Goal: Information Seeking & Learning: Learn about a topic

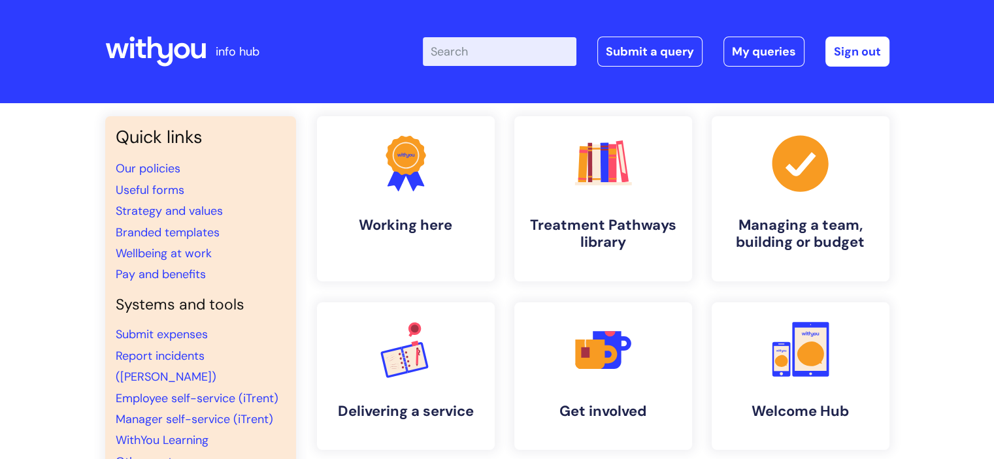
click at [510, 54] on input "Enter your search term here..." at bounding box center [500, 51] width 154 height 29
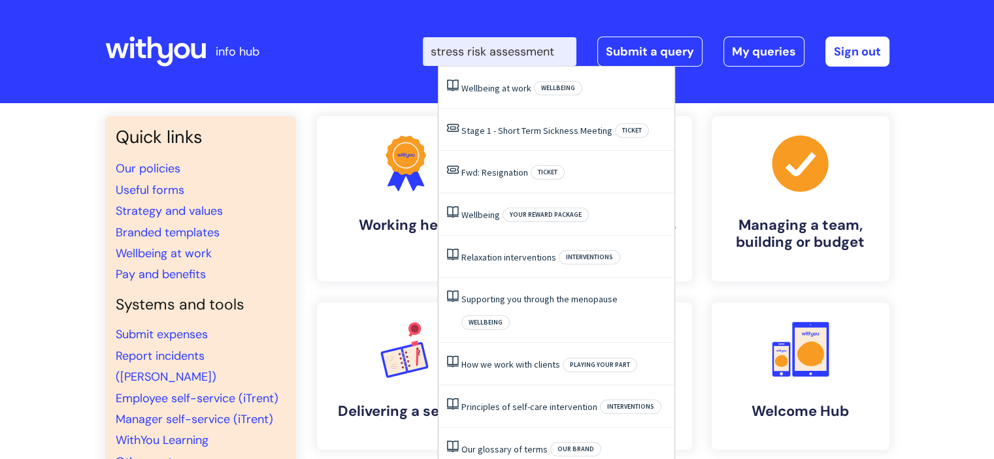
type input "stress risk assessment"
click button "Search" at bounding box center [0, 0] width 0 height 0
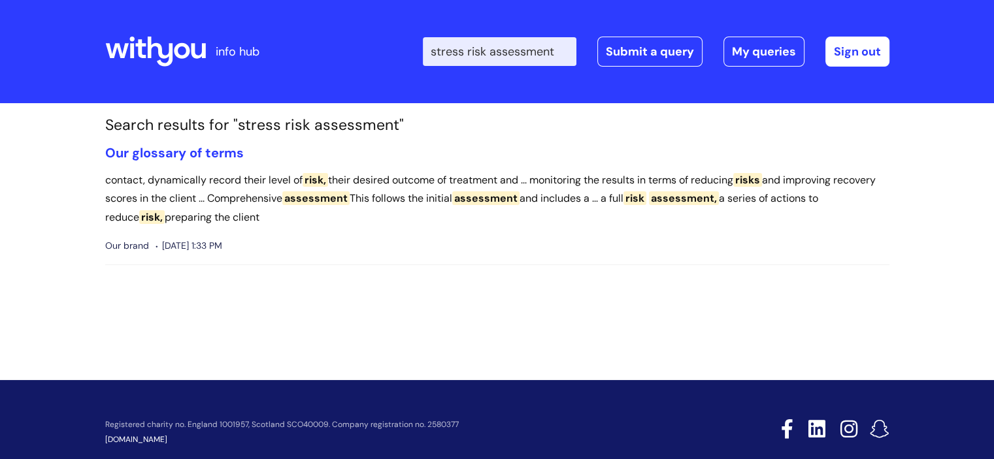
click at [198, 52] on icon at bounding box center [155, 51] width 101 height 31
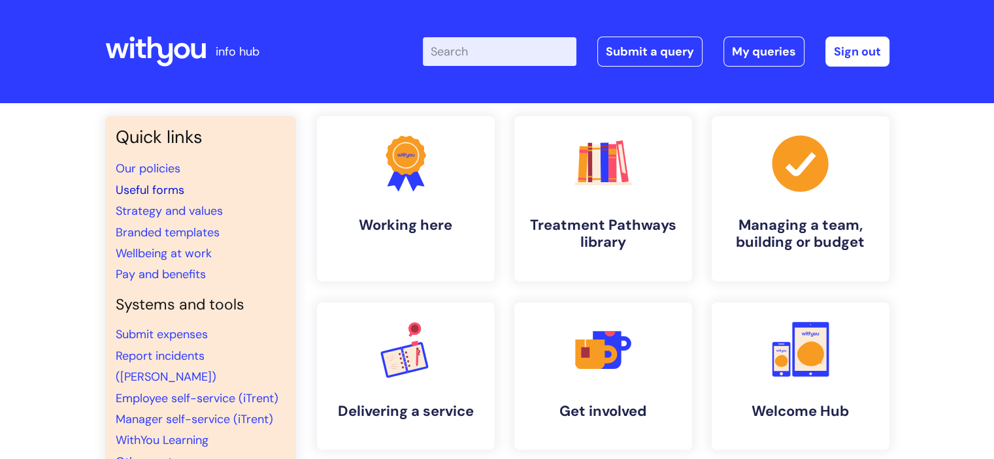
click at [157, 187] on link "Useful forms" at bounding box center [150, 190] width 69 height 16
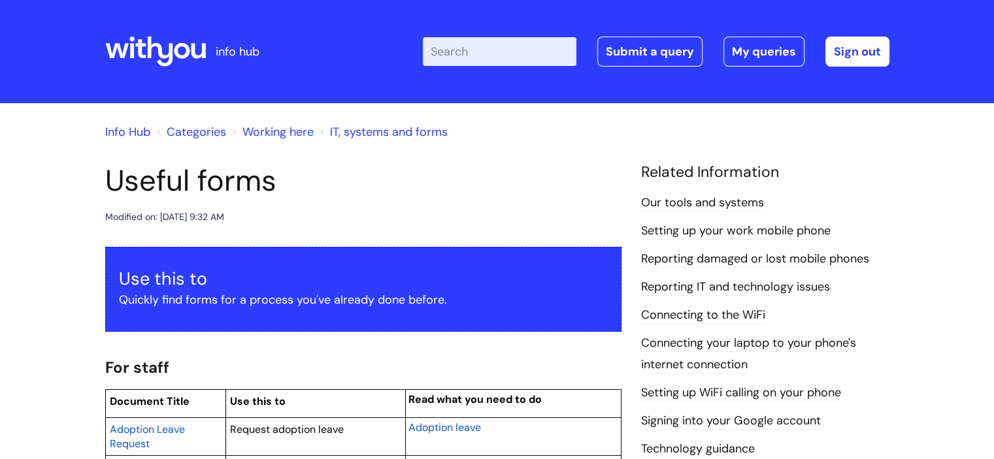
drag, startPoint x: 664, startPoint y: 119, endPoint x: 664, endPoint y: 1, distance: 118.2
click at [543, 52] on input "Enter your search term here..." at bounding box center [500, 51] width 154 height 29
type input "wellbeing at work"
click button "Search" at bounding box center [0, 0] width 0 height 0
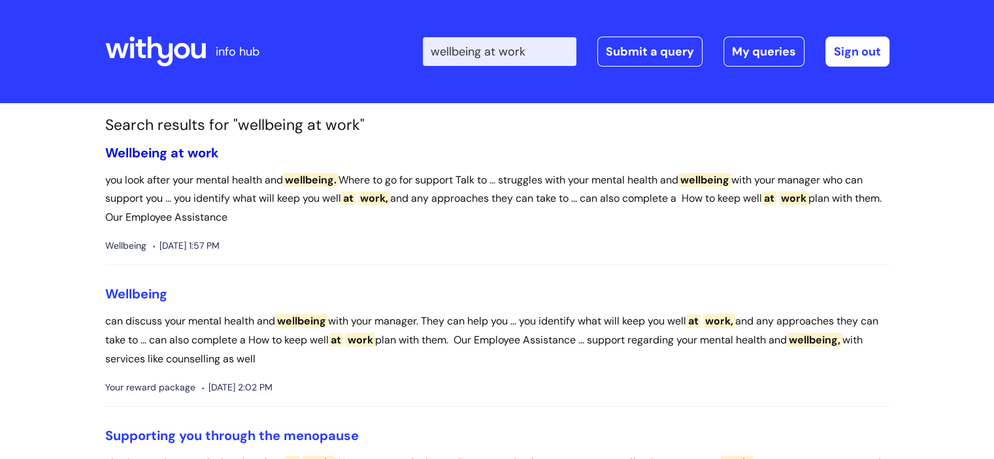
click at [136, 149] on span "Wellbeing" at bounding box center [136, 152] width 62 height 17
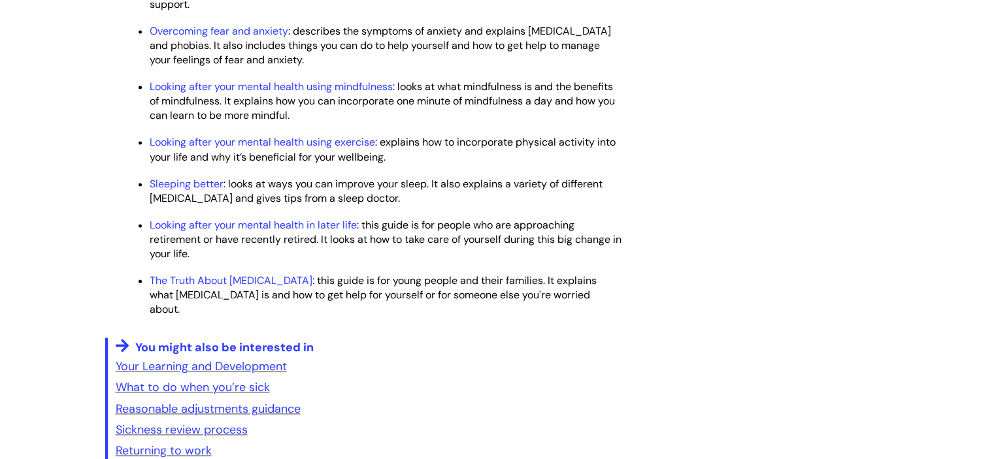
scroll to position [1829, 0]
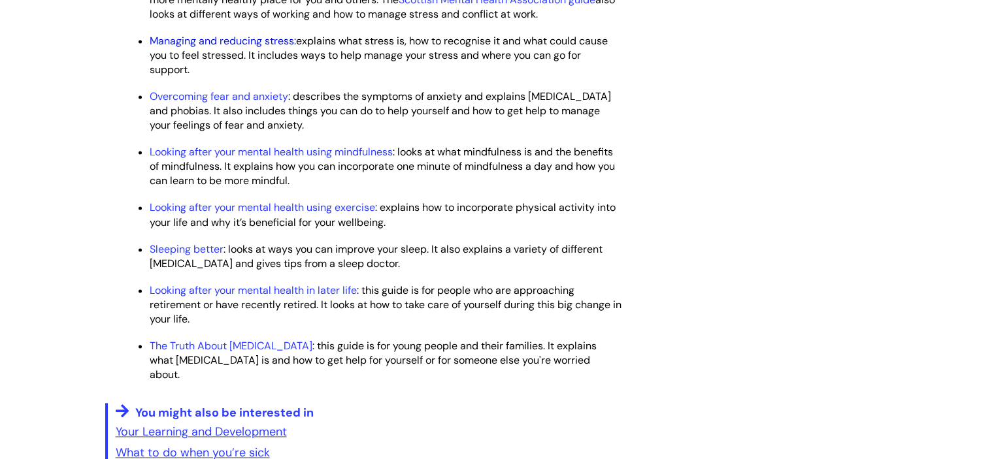
click at [246, 48] on link "Managing and reducing stress:" at bounding box center [223, 41] width 146 height 14
